Goal: Task Accomplishment & Management: Use online tool/utility

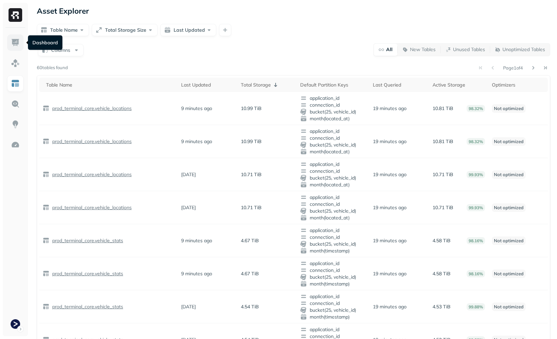
click at [15, 46] on img at bounding box center [15, 42] width 9 height 9
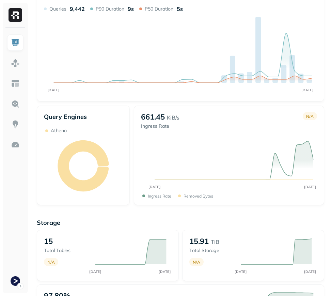
scroll to position [241, 0]
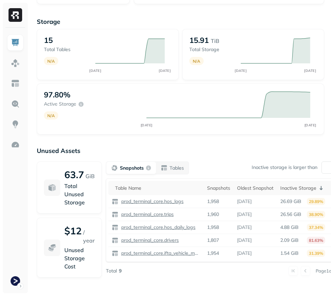
click at [220, 151] on p "Unused Assets" at bounding box center [181, 151] width 288 height 8
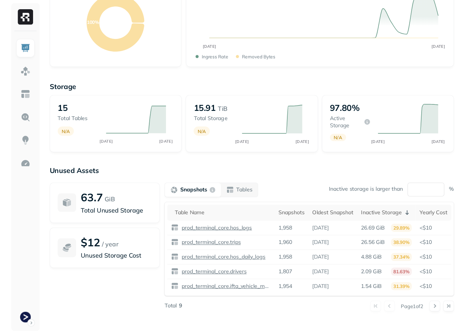
scroll to position [45, 0]
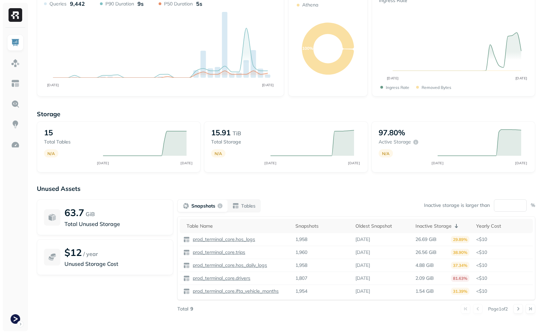
click at [222, 183] on div "Storage 15 Total tables N/A [DATE] [DATE] 15.91 TiB Total storage N/A [DATE] [D…" at bounding box center [286, 215] width 498 height 225
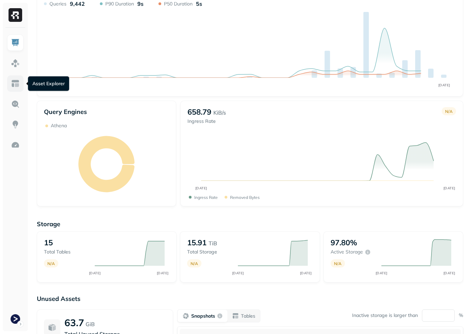
click at [14, 78] on link at bounding box center [15, 83] width 16 height 16
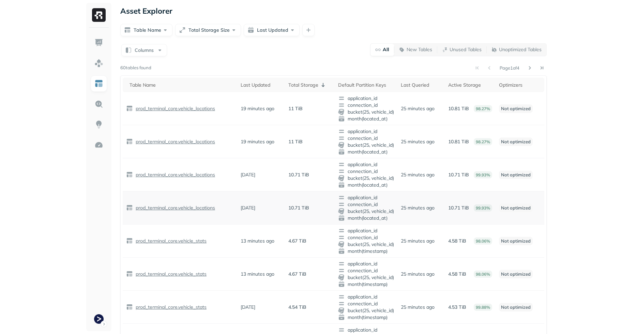
scroll to position [4, 0]
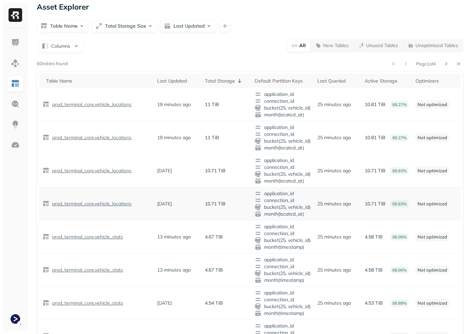
click at [155, 199] on td "2 days ago" at bounding box center [178, 203] width 48 height 33
click at [145, 195] on td "prod_terminal_core.vehicle_locations" at bounding box center [96, 203] width 115 height 33
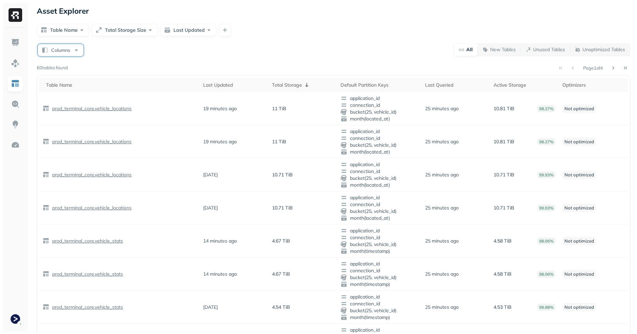
click at [59, 47] on button "Columns" at bounding box center [61, 50] width 46 height 12
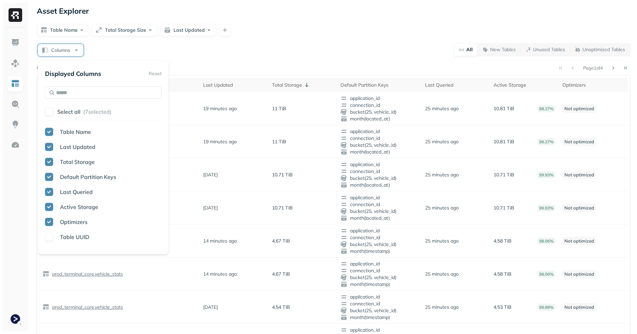
click at [50, 235] on button "button" at bounding box center [49, 237] width 8 height 8
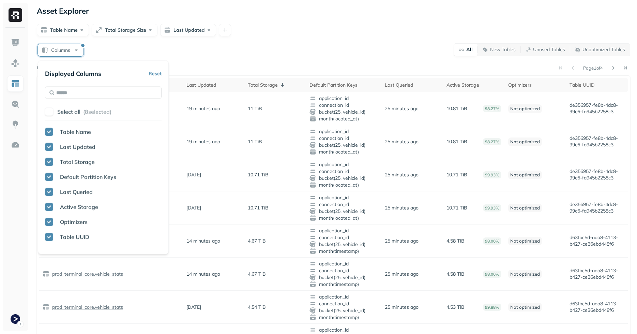
click at [277, 59] on div "Columns All New Tables Unused Tables Unoptimized Tables Page 1 of 4 60 tables f…" at bounding box center [334, 306] width 594 height 526
